Goal: Task Accomplishment & Management: Manage account settings

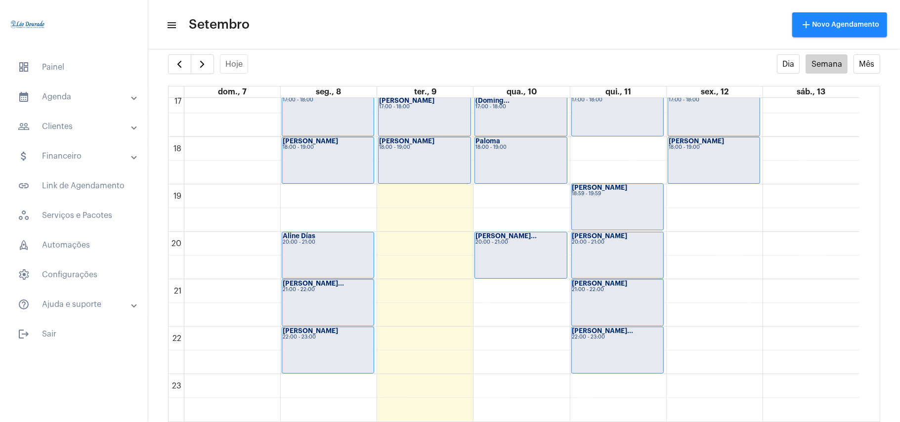
scroll to position [683, 0]
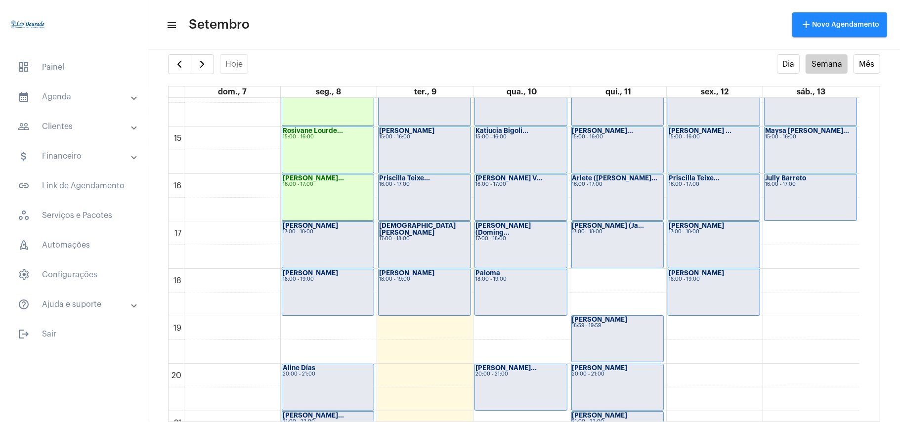
click at [337, 255] on div "[PERSON_NAME] 17:00 - 18:00" at bounding box center [327, 245] width 91 height 46
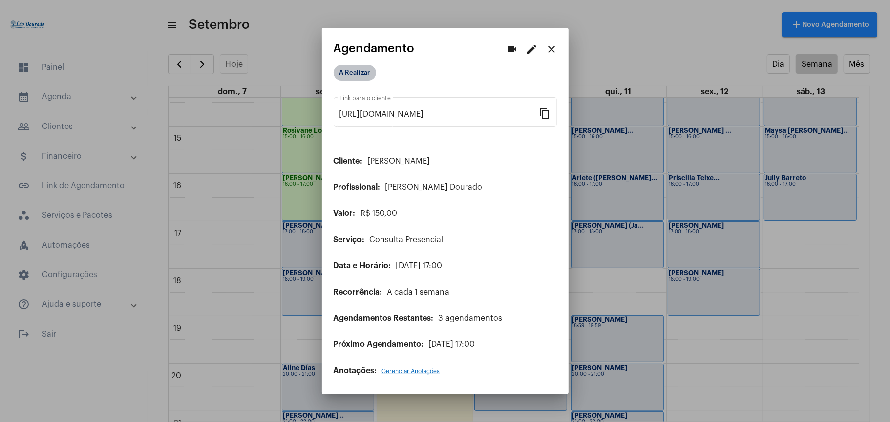
click at [348, 70] on mat-chip "A Realizar" at bounding box center [354, 73] width 42 height 16
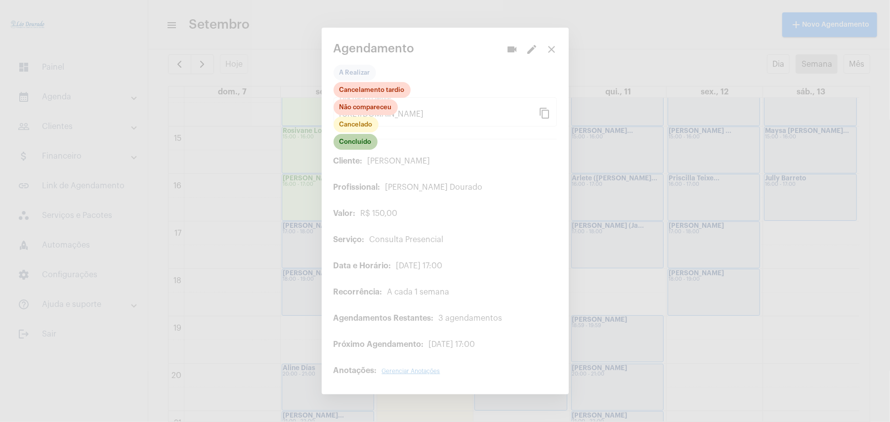
click at [356, 147] on mat-chip "Concluído" at bounding box center [355, 142] width 44 height 16
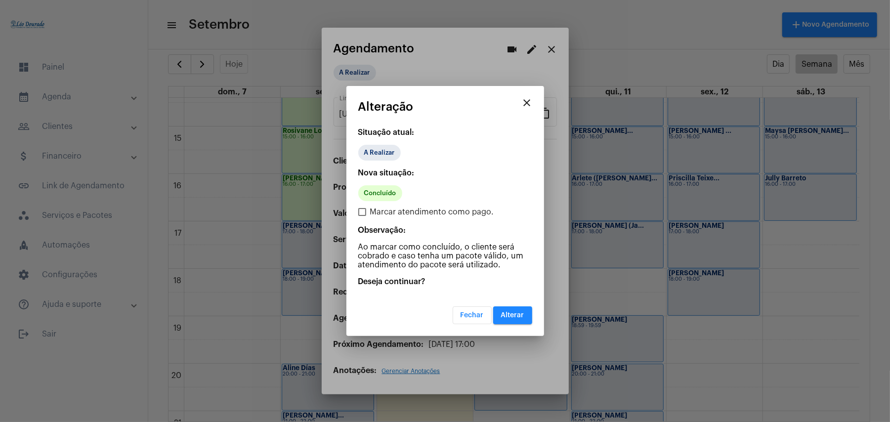
click at [376, 212] on span "Marcar atendimento como pago." at bounding box center [432, 212] width 124 height 12
click at [362, 216] on input "Marcar atendimento como pago." at bounding box center [362, 216] width 0 height 0
checkbox input "true"
drag, startPoint x: 519, startPoint y: 314, endPoint x: 490, endPoint y: 317, distance: 28.8
click at [520, 314] on span "Alterar" at bounding box center [512, 315] width 23 height 7
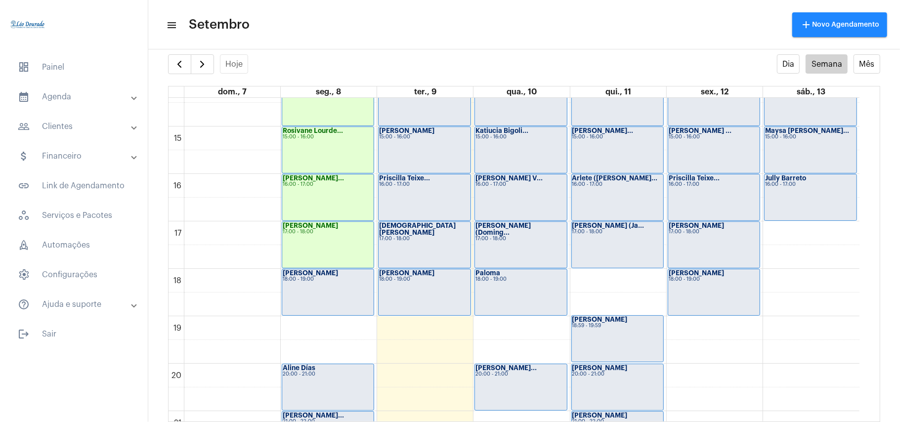
click at [318, 293] on div "[PERSON_NAME] 18:00 - 19:00" at bounding box center [327, 292] width 91 height 46
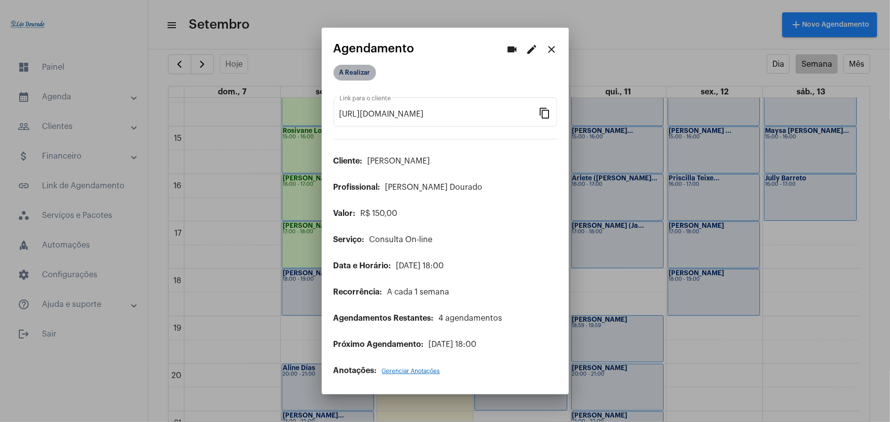
click at [355, 72] on mat-chip "A Realizar" at bounding box center [354, 73] width 42 height 16
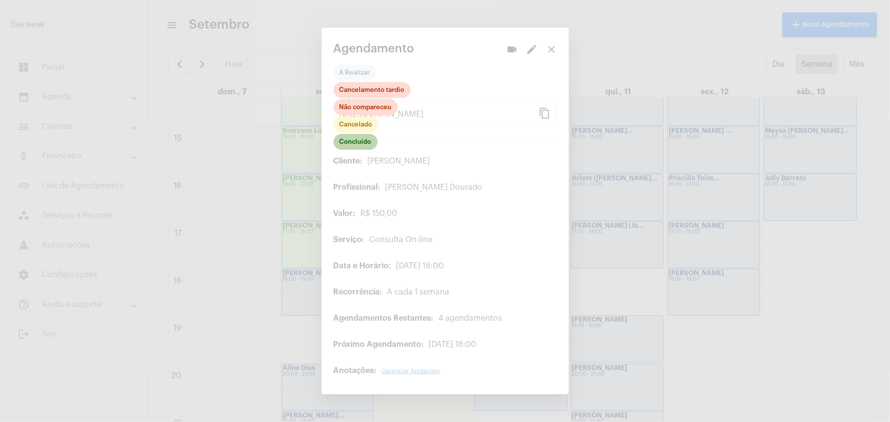
click at [363, 141] on mat-chip "Concluído" at bounding box center [355, 142] width 44 height 16
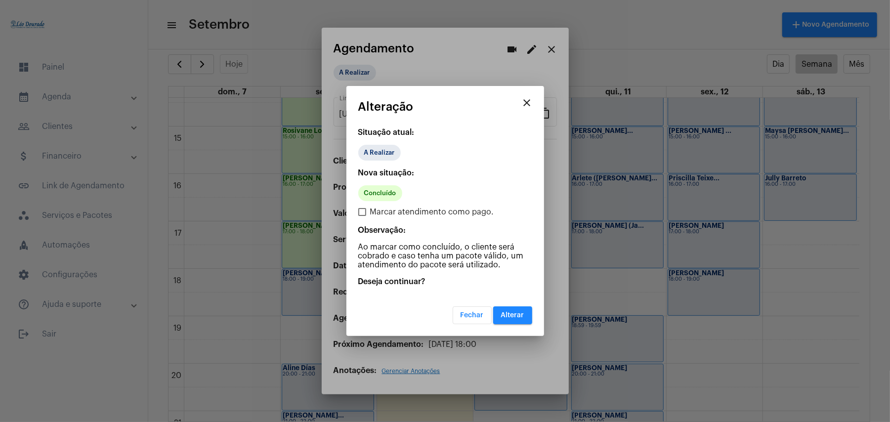
click at [376, 208] on span "Marcar atendimento como pago." at bounding box center [432, 212] width 124 height 12
click at [362, 216] on input "Marcar atendimento como pago." at bounding box center [362, 216] width 0 height 0
checkbox input "true"
click at [516, 313] on span "Alterar" at bounding box center [512, 315] width 23 height 7
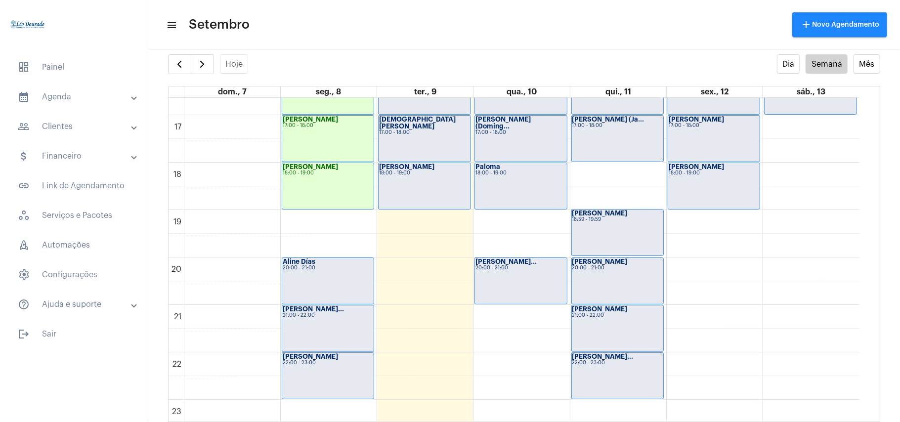
scroll to position [815, 0]
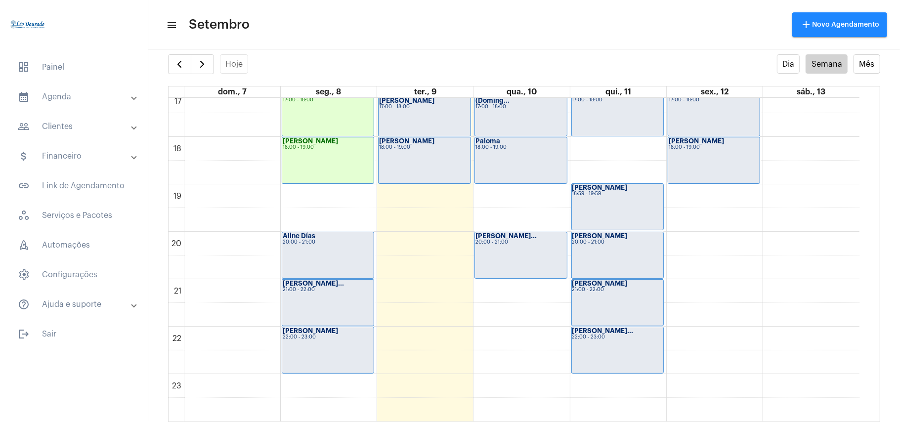
click at [331, 266] on div "Aline Días 20:00 - 21:00" at bounding box center [327, 255] width 91 height 46
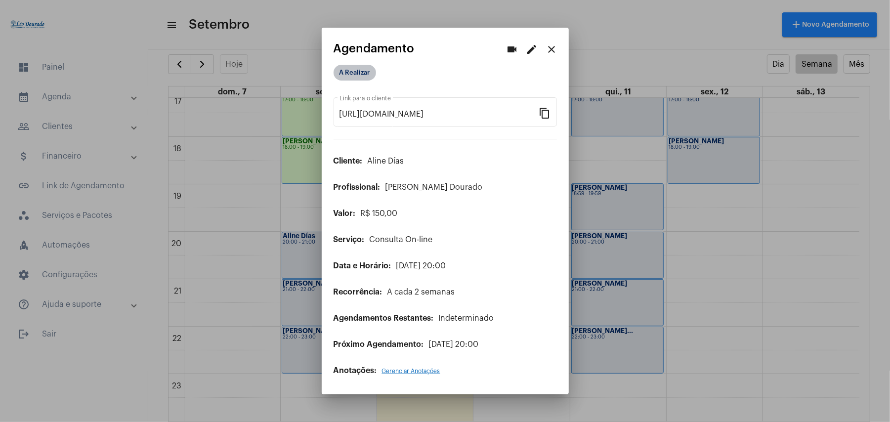
click at [348, 75] on mat-chip "A Realizar" at bounding box center [354, 73] width 42 height 16
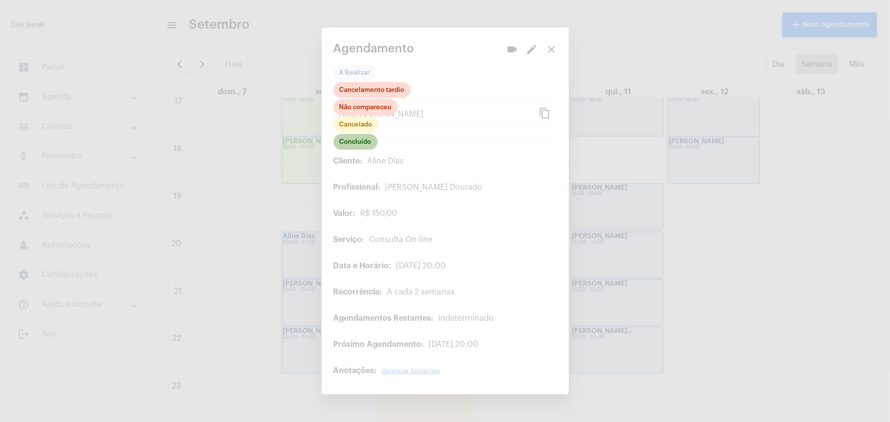
click at [356, 145] on mat-chip "Concluído" at bounding box center [355, 142] width 44 height 16
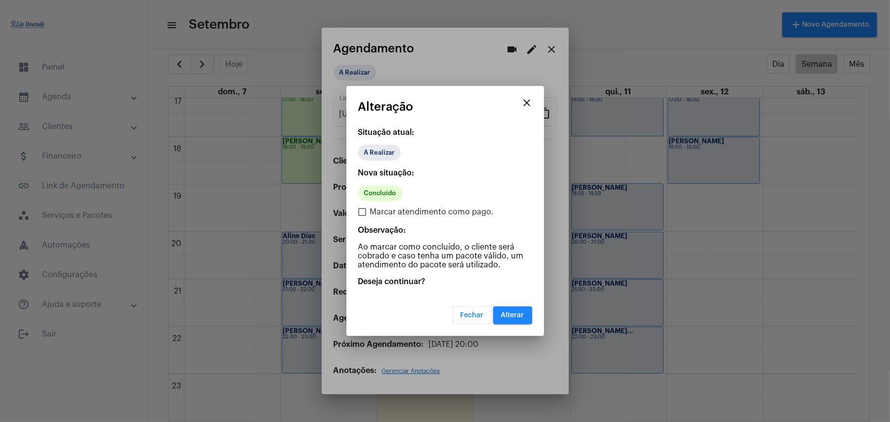
click at [387, 208] on span "Marcar atendimento como pago." at bounding box center [432, 212] width 124 height 12
click at [362, 216] on input "Marcar atendimento como pago." at bounding box center [362, 216] width 0 height 0
checkbox input "true"
click at [521, 316] on span "Alterar" at bounding box center [512, 315] width 23 height 7
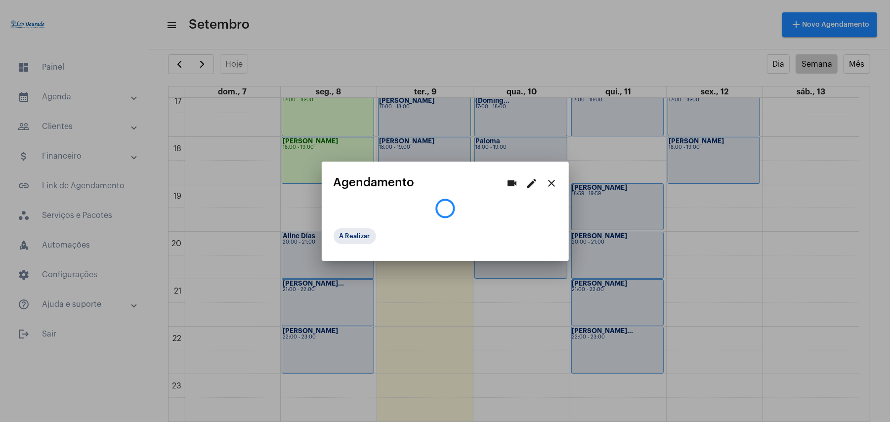
click at [329, 292] on div at bounding box center [445, 211] width 890 height 422
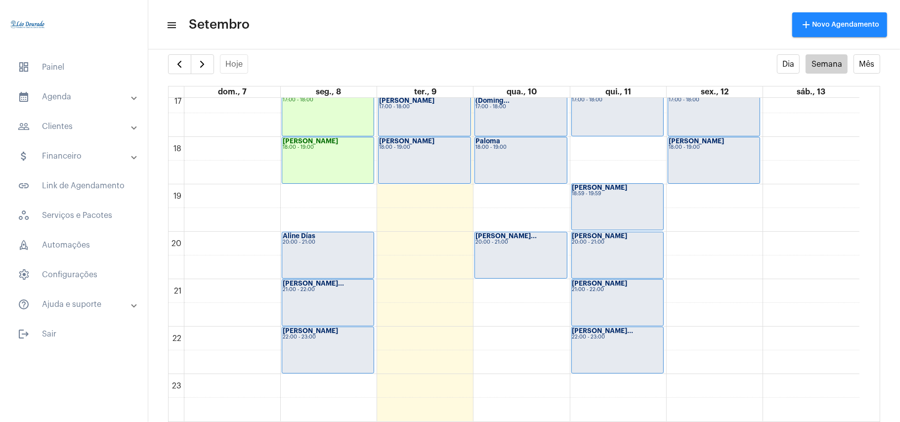
click at [329, 292] on div "21:00 - 22:00" at bounding box center [328, 289] width 90 height 5
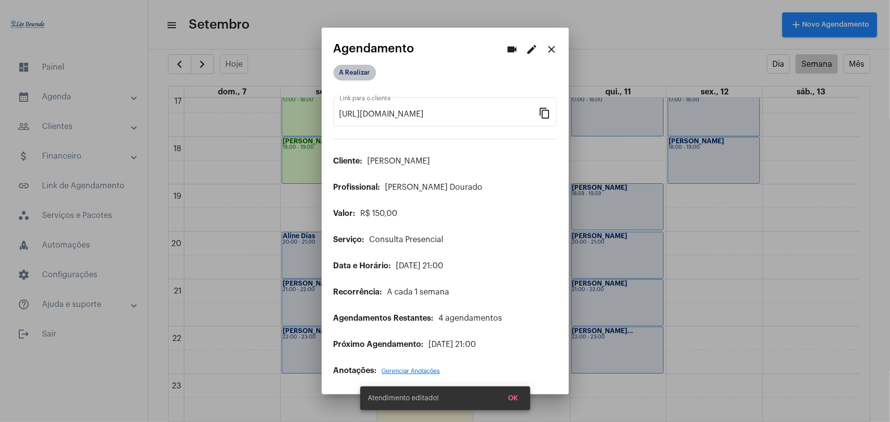
click at [352, 68] on mat-chip "A Realizar" at bounding box center [354, 73] width 42 height 16
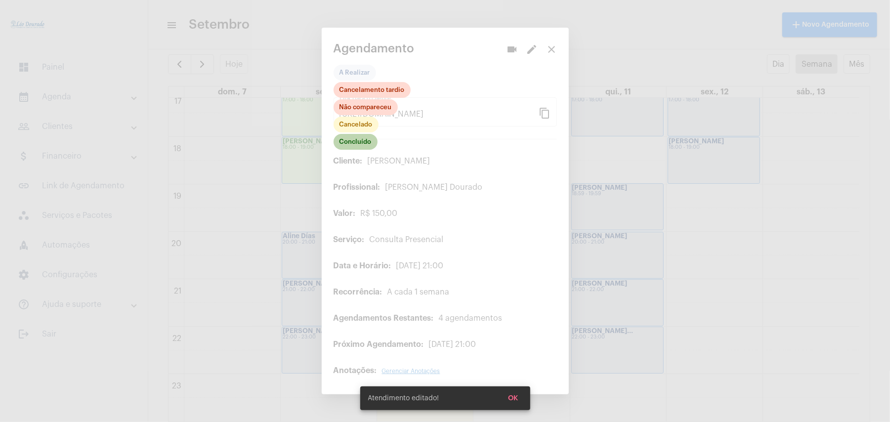
click at [364, 145] on mat-chip "Concluído" at bounding box center [355, 142] width 44 height 16
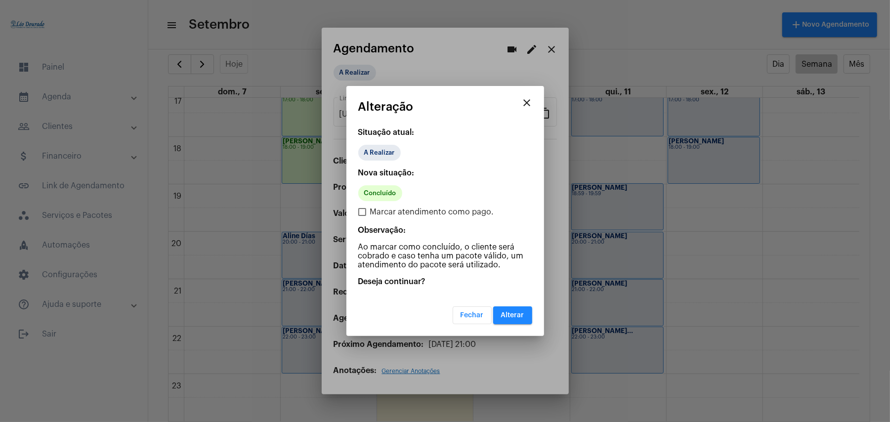
click at [384, 211] on span "Marcar atendimento como pago." at bounding box center [432, 212] width 124 height 12
click at [362, 216] on input "Marcar atendimento como pago." at bounding box center [362, 216] width 0 height 0
checkbox input "true"
click at [509, 315] on span "Alterar" at bounding box center [512, 315] width 23 height 7
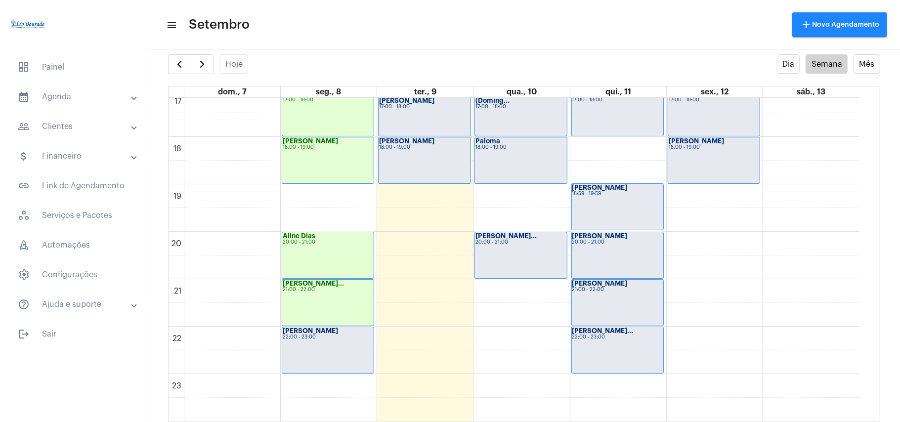
click at [326, 349] on div "[PERSON_NAME] 22:00 - 23:00" at bounding box center [327, 350] width 91 height 46
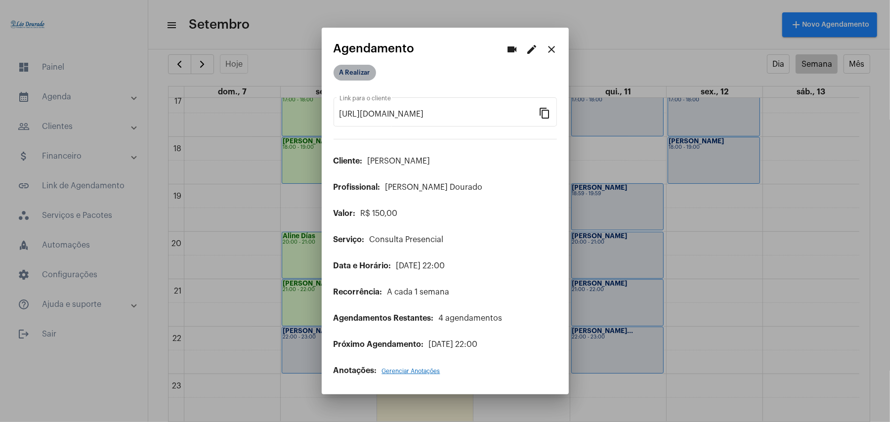
click at [366, 80] on mat-chip "A Realizar" at bounding box center [354, 73] width 42 height 16
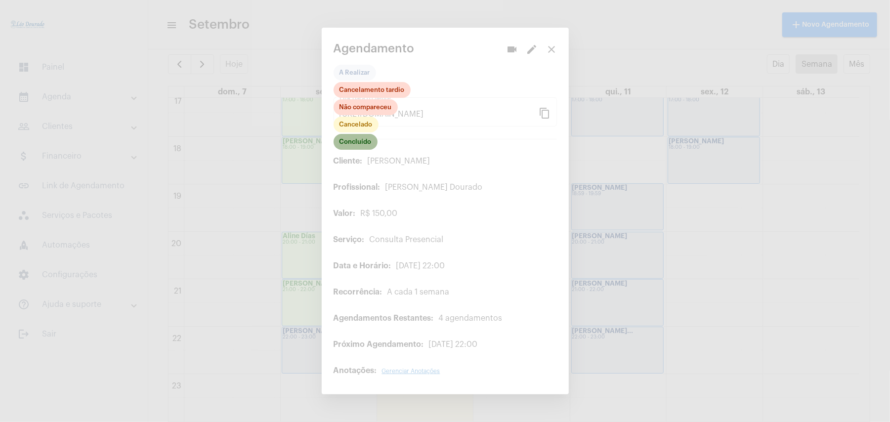
click at [359, 141] on mat-chip "Concluído" at bounding box center [355, 142] width 44 height 16
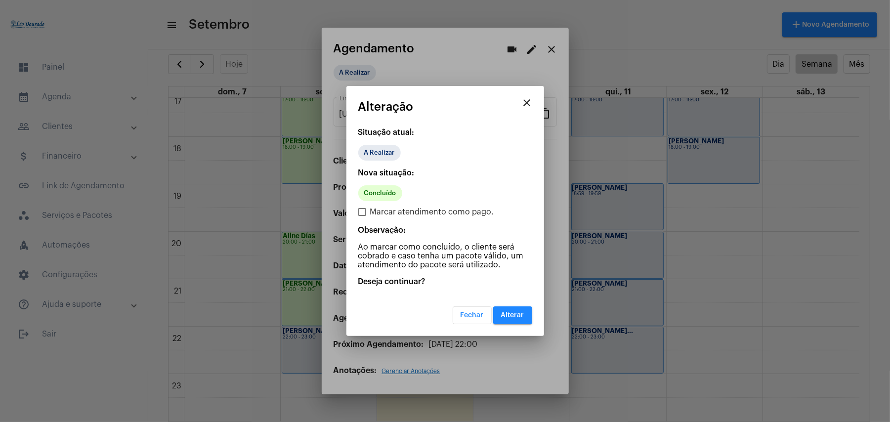
click at [375, 214] on span "Marcar atendimento como pago." at bounding box center [432, 212] width 124 height 12
click at [362, 216] on input "Marcar atendimento como pago." at bounding box center [362, 216] width 0 height 0
checkbox input "true"
click at [510, 312] on span "Alterar" at bounding box center [512, 315] width 23 height 7
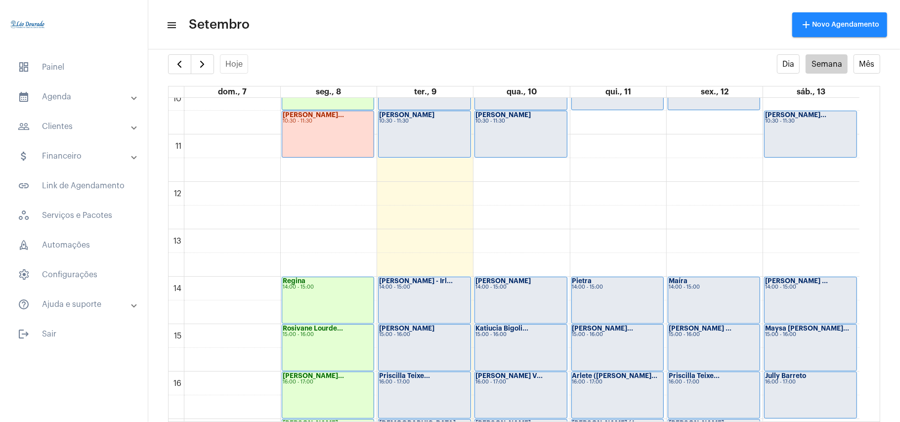
scroll to position [222, 0]
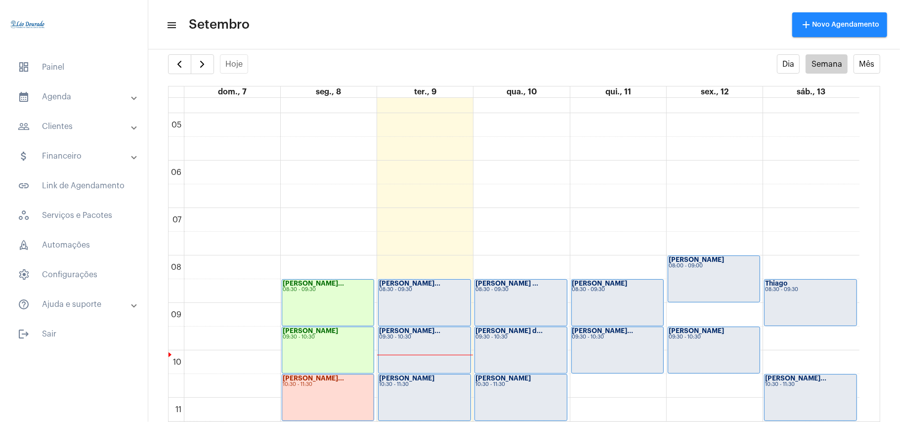
click at [432, 310] on div "[PERSON_NAME]... 08:30 - 09:30" at bounding box center [423, 303] width 91 height 46
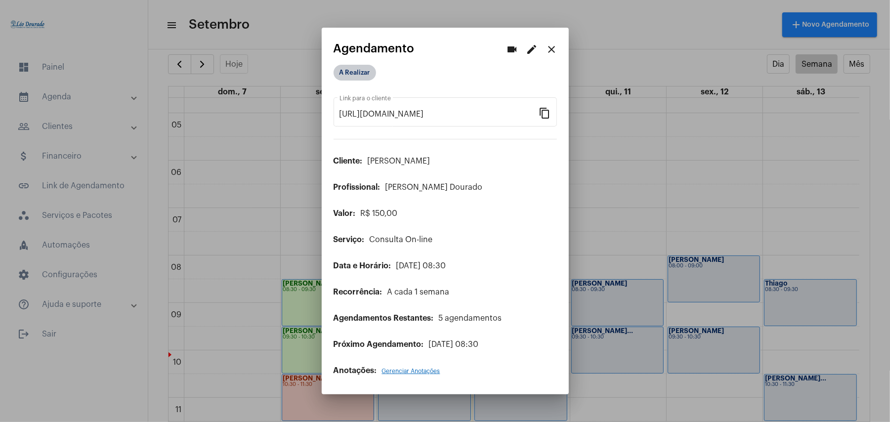
click at [367, 82] on div "A Realizar" at bounding box center [383, 73] width 103 height 20
click at [362, 73] on mat-chip "A Realizar" at bounding box center [354, 73] width 42 height 16
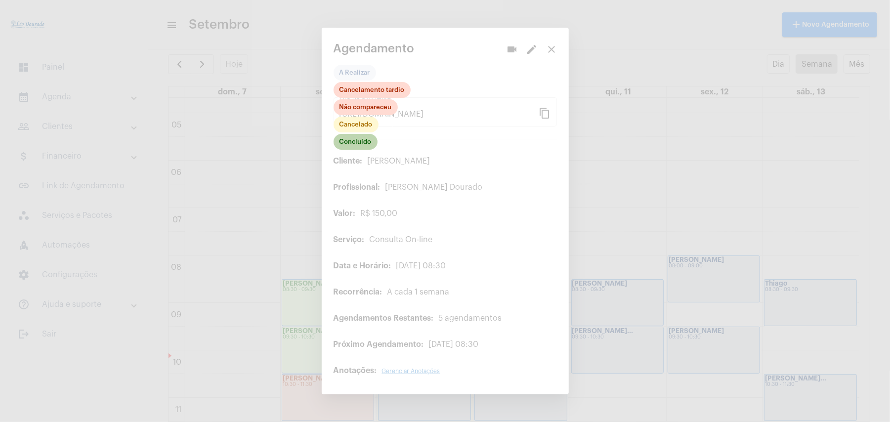
click at [357, 144] on mat-chip "Concluído" at bounding box center [355, 142] width 44 height 16
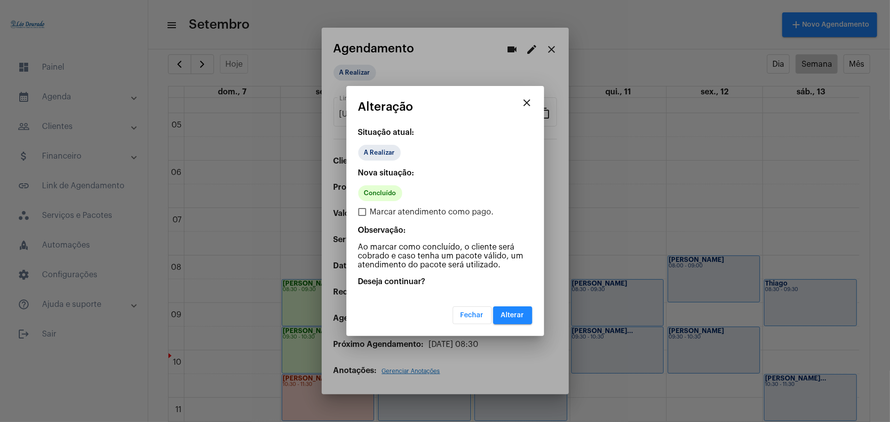
click at [386, 210] on span "Marcar atendimento como pago." at bounding box center [432, 212] width 124 height 12
click at [362, 216] on input "Marcar atendimento como pago." at bounding box center [362, 216] width 0 height 0
checkbox input "true"
click at [505, 306] on button "Alterar" at bounding box center [512, 315] width 39 height 18
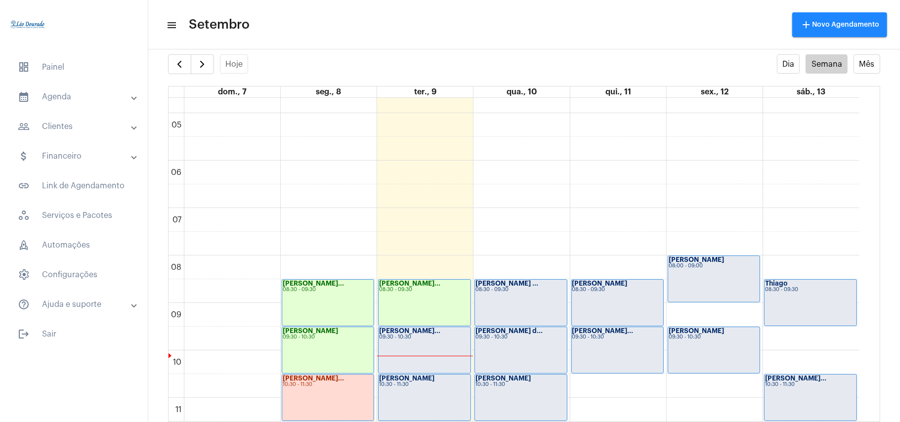
click at [432, 333] on strong "[PERSON_NAME]..." at bounding box center [409, 331] width 61 height 6
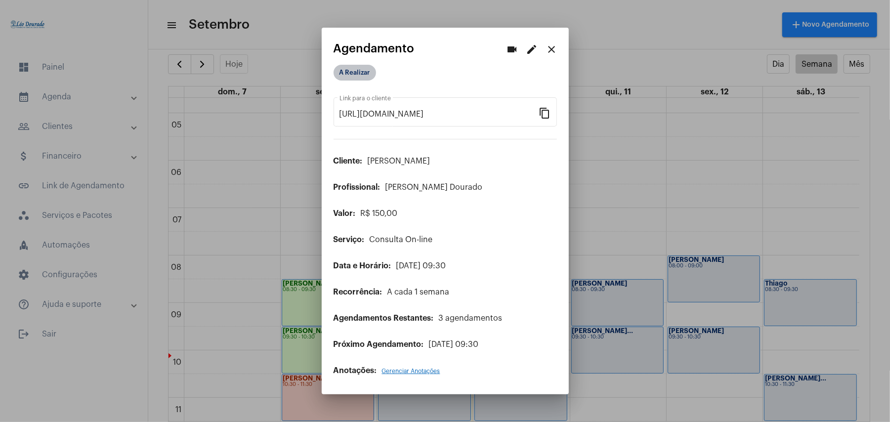
click at [360, 76] on mat-chip "A Realizar" at bounding box center [354, 73] width 42 height 16
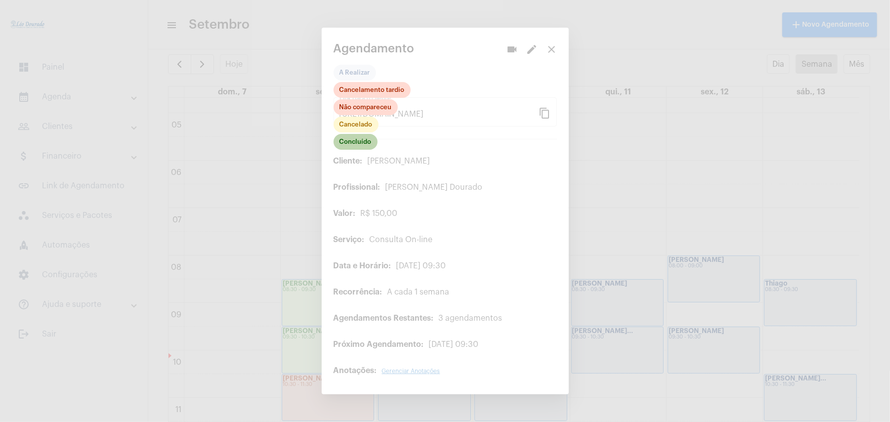
click at [362, 144] on mat-chip "Concluído" at bounding box center [355, 142] width 44 height 16
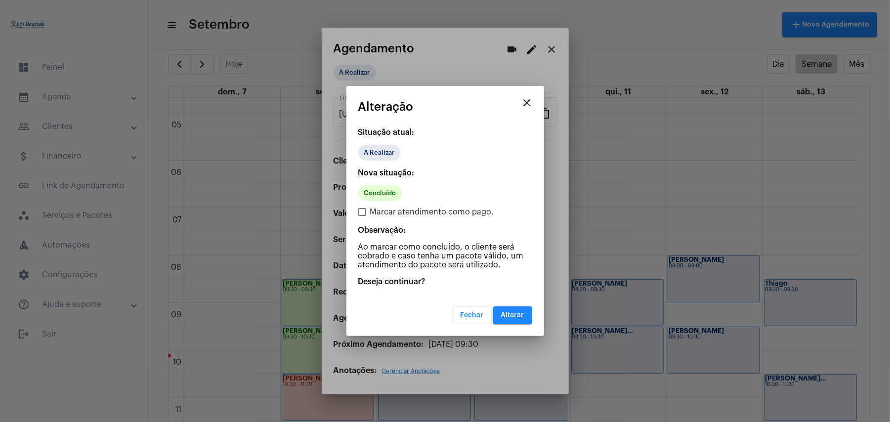
click at [375, 214] on span "Marcar atendimento como pago." at bounding box center [432, 212] width 124 height 12
click at [362, 216] on input "Marcar atendimento como pago." at bounding box center [362, 216] width 0 height 0
checkbox input "true"
click at [512, 319] on button "Alterar" at bounding box center [512, 315] width 39 height 18
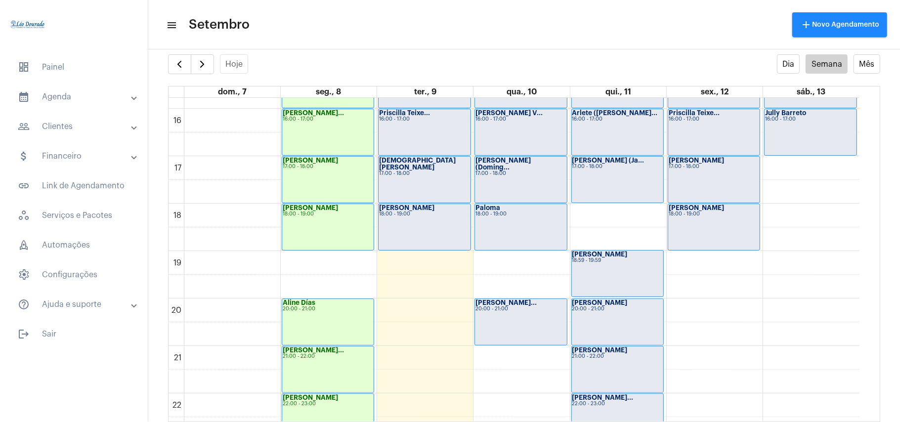
scroll to position [749, 0]
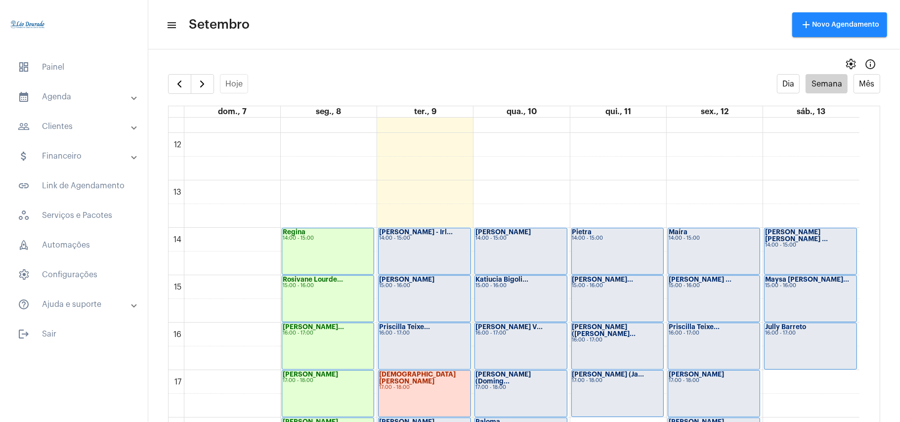
scroll to position [615, 0]
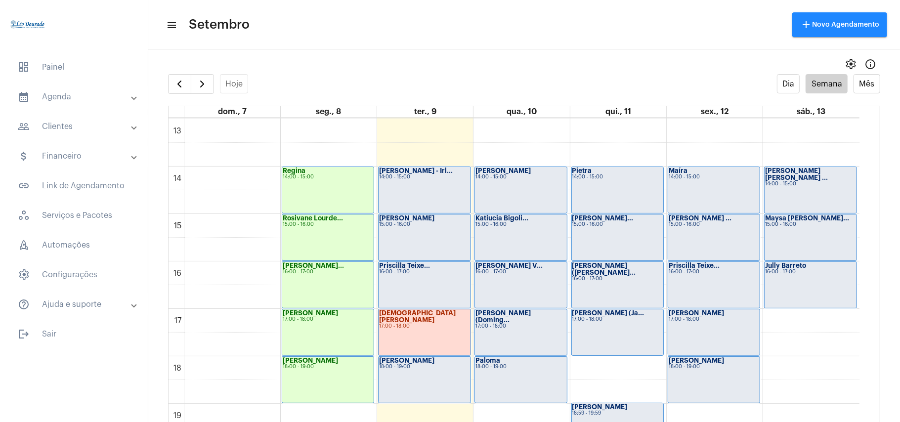
click at [418, 183] on div "Ana Mello - Irl... 14:00 - 15:00" at bounding box center [423, 190] width 91 height 46
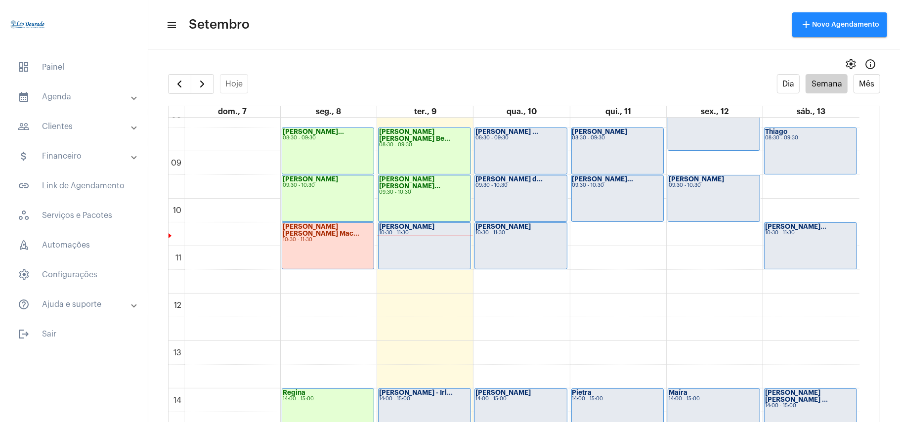
scroll to position [352, 0]
